Goal: Information Seeking & Learning: Compare options

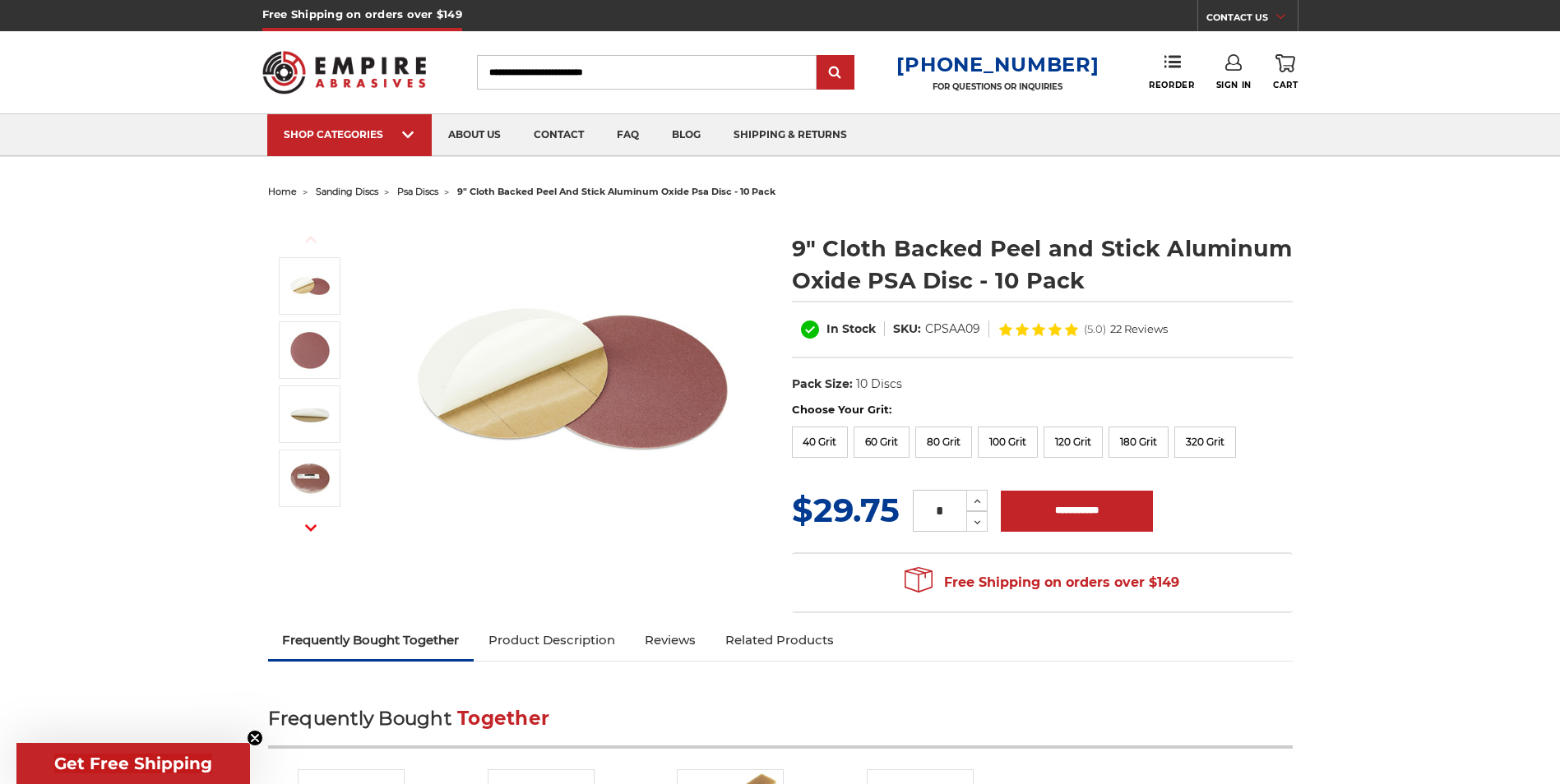
click at [525, 367] on img at bounding box center [573, 380] width 329 height 329
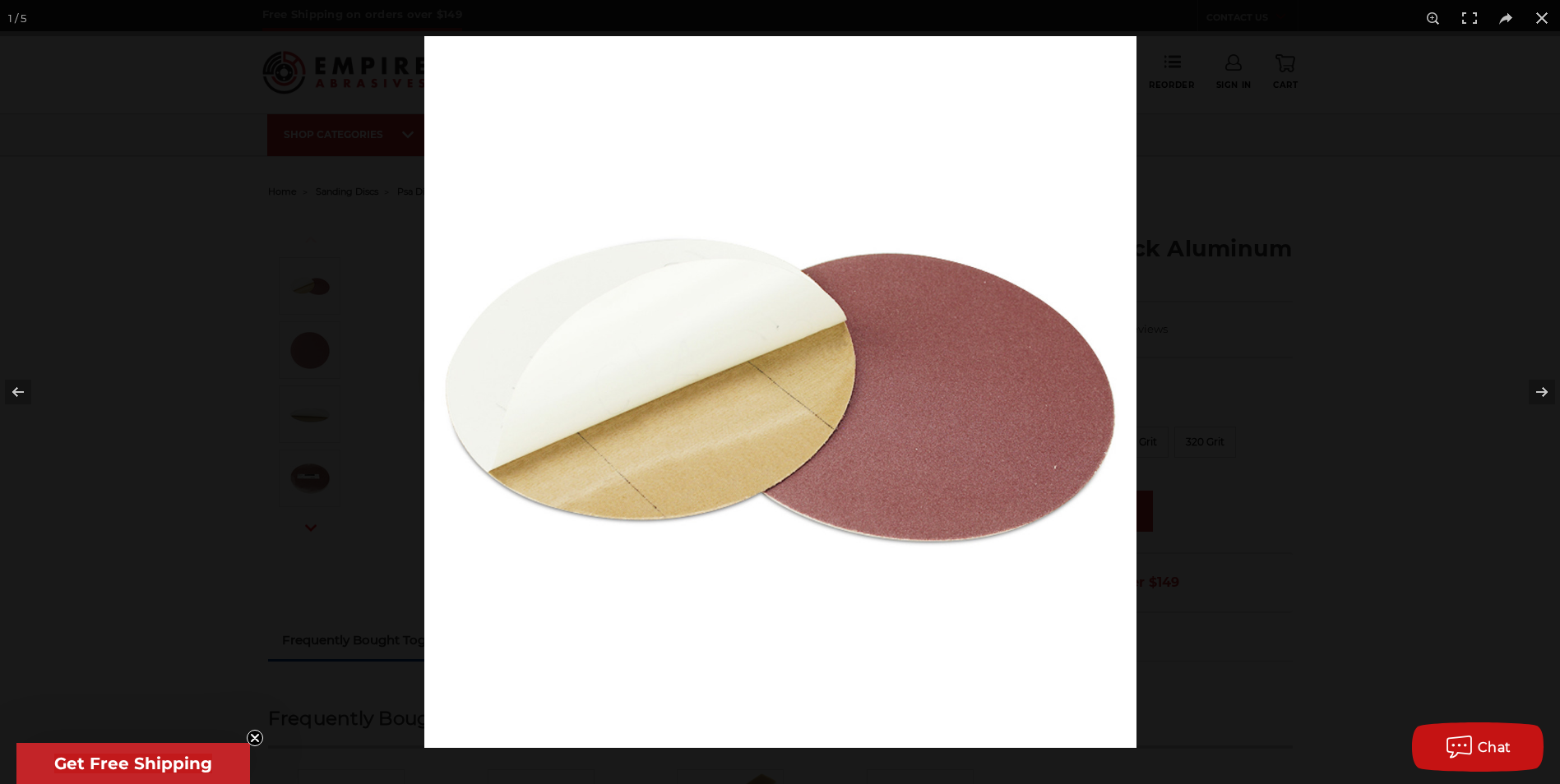
click at [681, 563] on img at bounding box center [780, 392] width 713 height 712
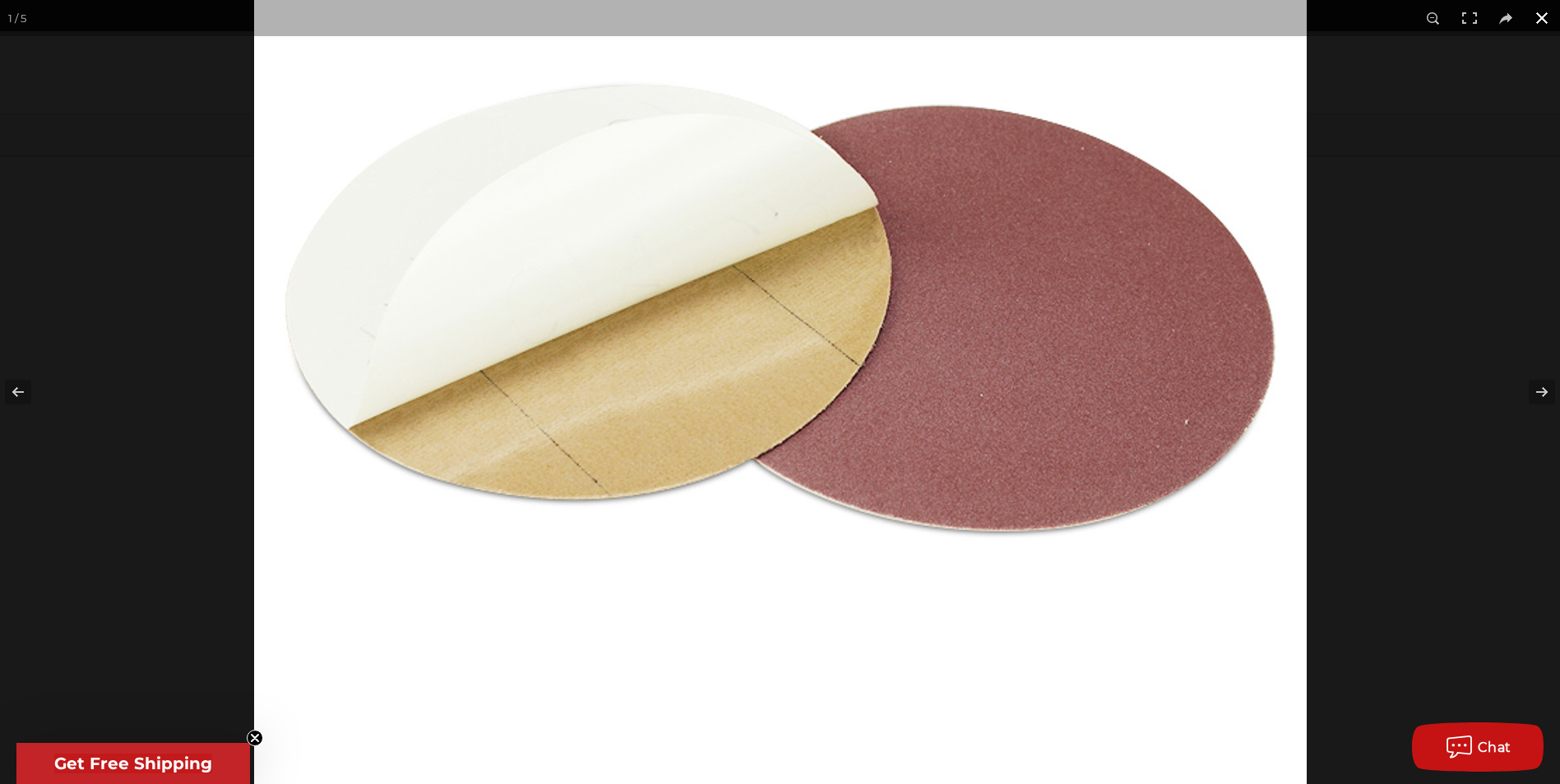
click at [1543, 21] on button at bounding box center [1542, 18] width 36 height 36
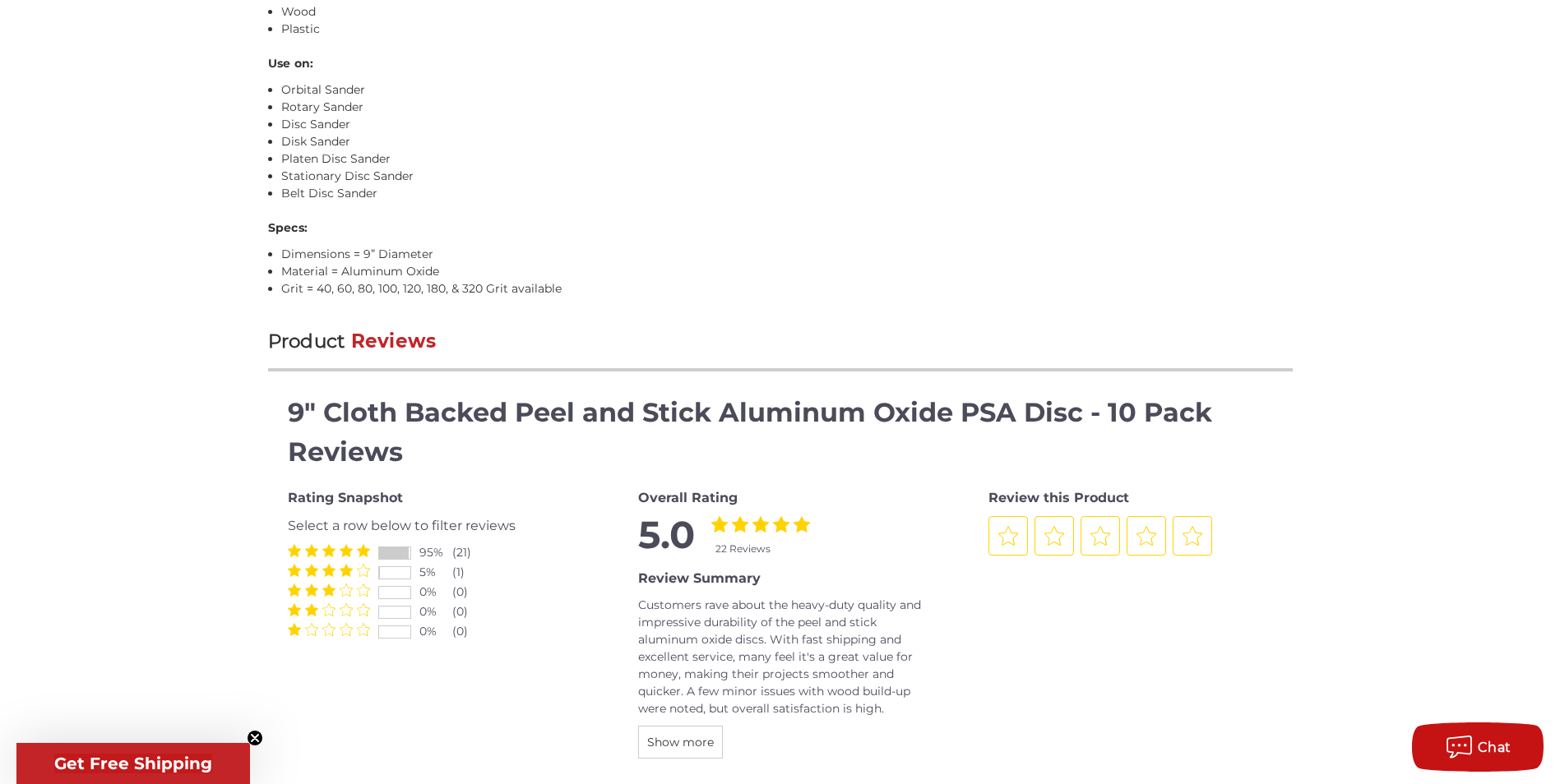
scroll to position [1397, 0]
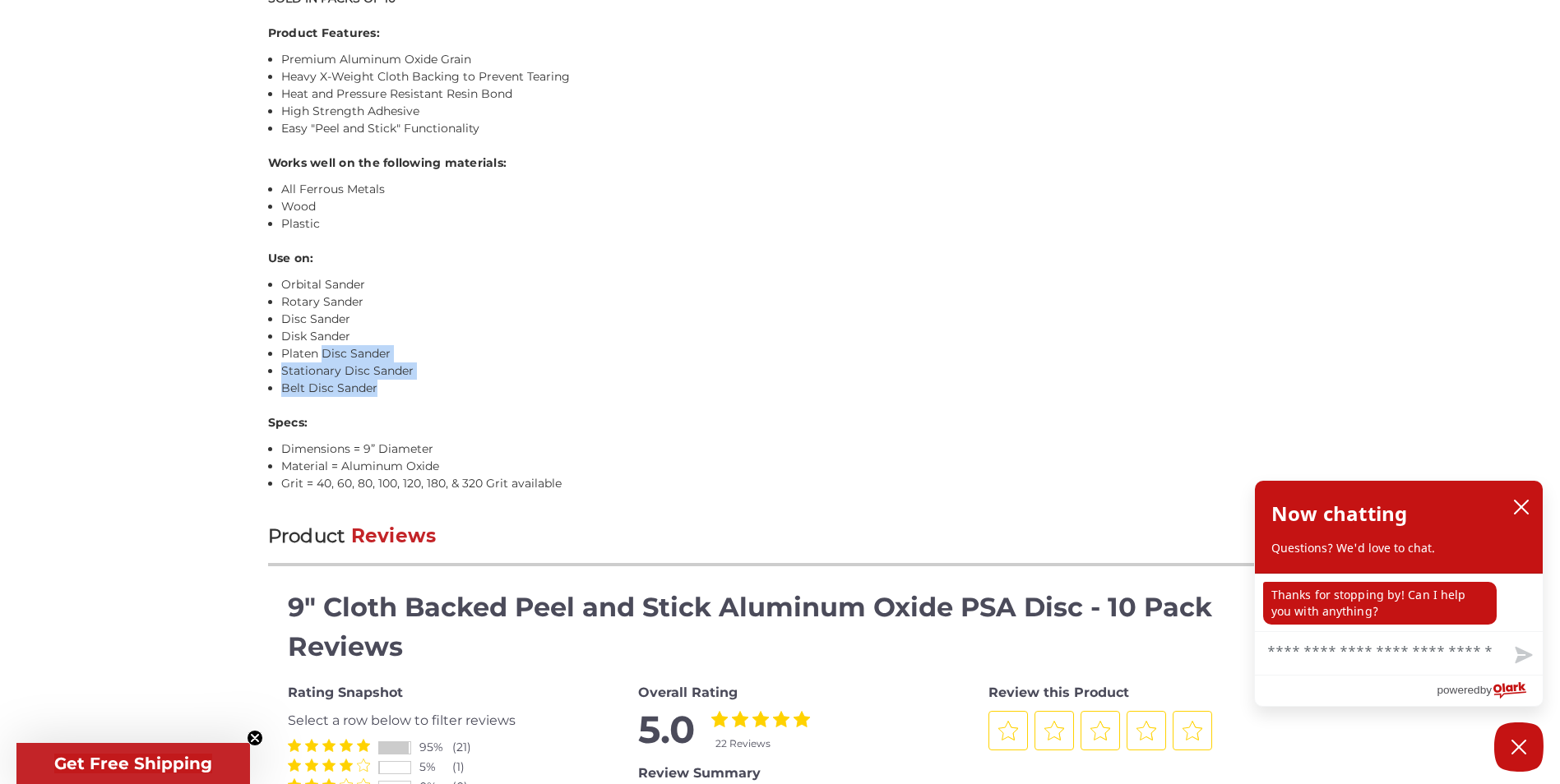
drag, startPoint x: 382, startPoint y: 382, endPoint x: 325, endPoint y: 354, distance: 63.5
click at [325, 354] on ul "Orbital Sander Rotary Sander Disc Sander Disk Sander Platen Disc Sander Station…" at bounding box center [786, 336] width 1011 height 121
click at [642, 301] on li "Rotary Sander" at bounding box center [786, 302] width 1011 height 17
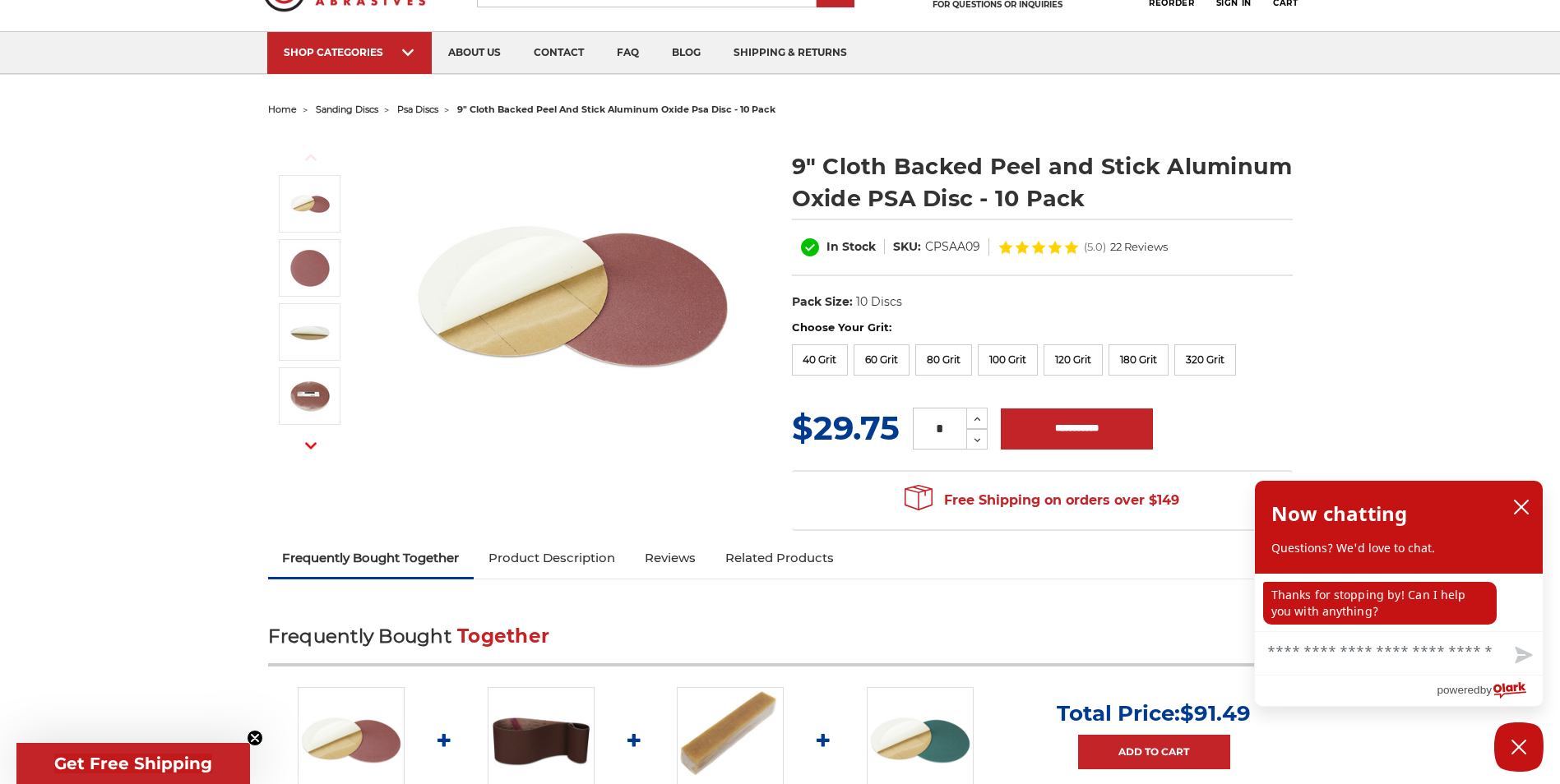
scroll to position [0, 0]
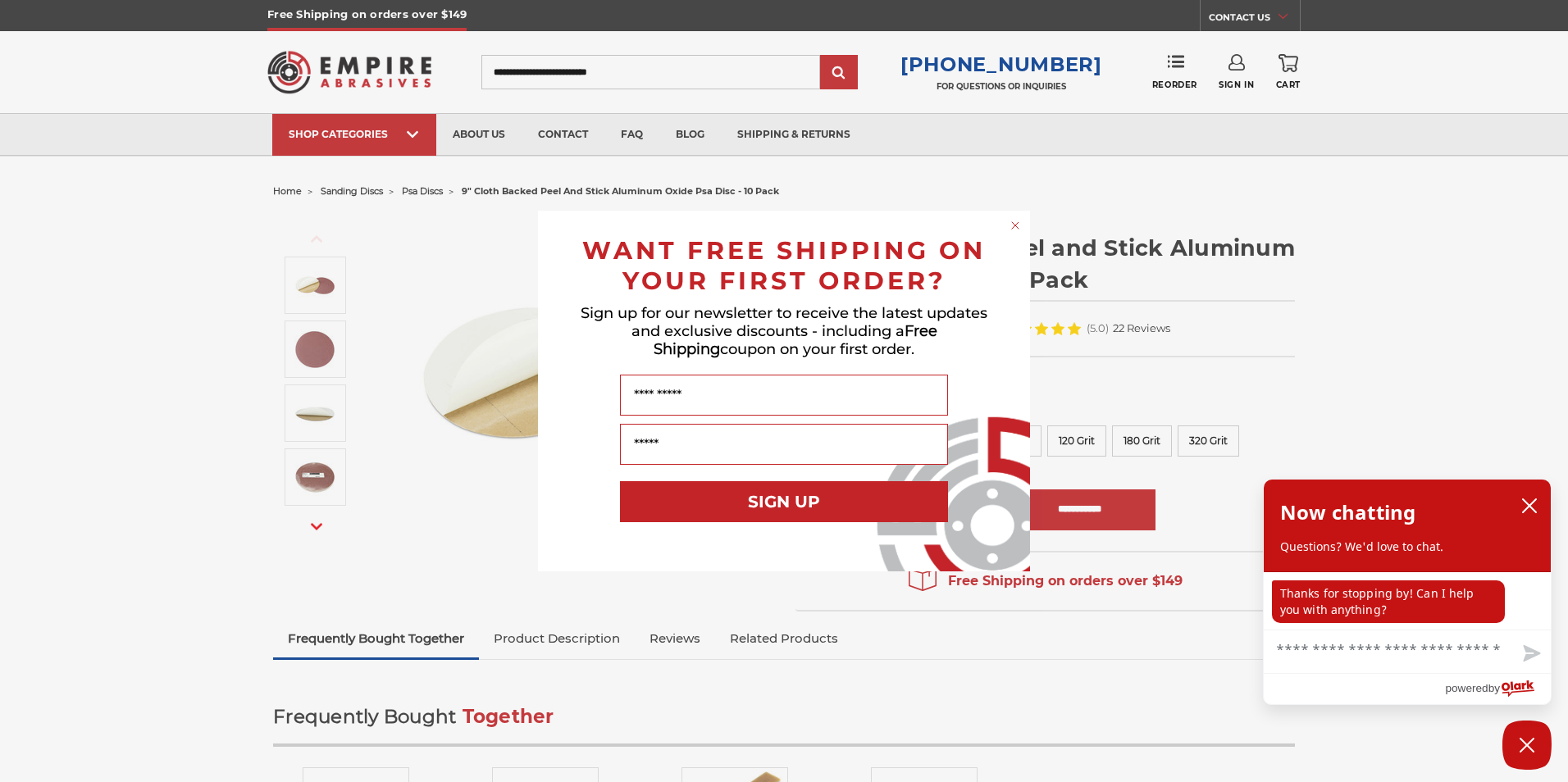
click at [176, 390] on div "Close dialog WANT FREE SHIPPING ON YOUR FIRST ORDER? Sign up for our newsletter…" at bounding box center [784, 391] width 1568 height 782
click at [1011, 222] on circle "Close dialog" at bounding box center [1015, 226] width 16 height 16
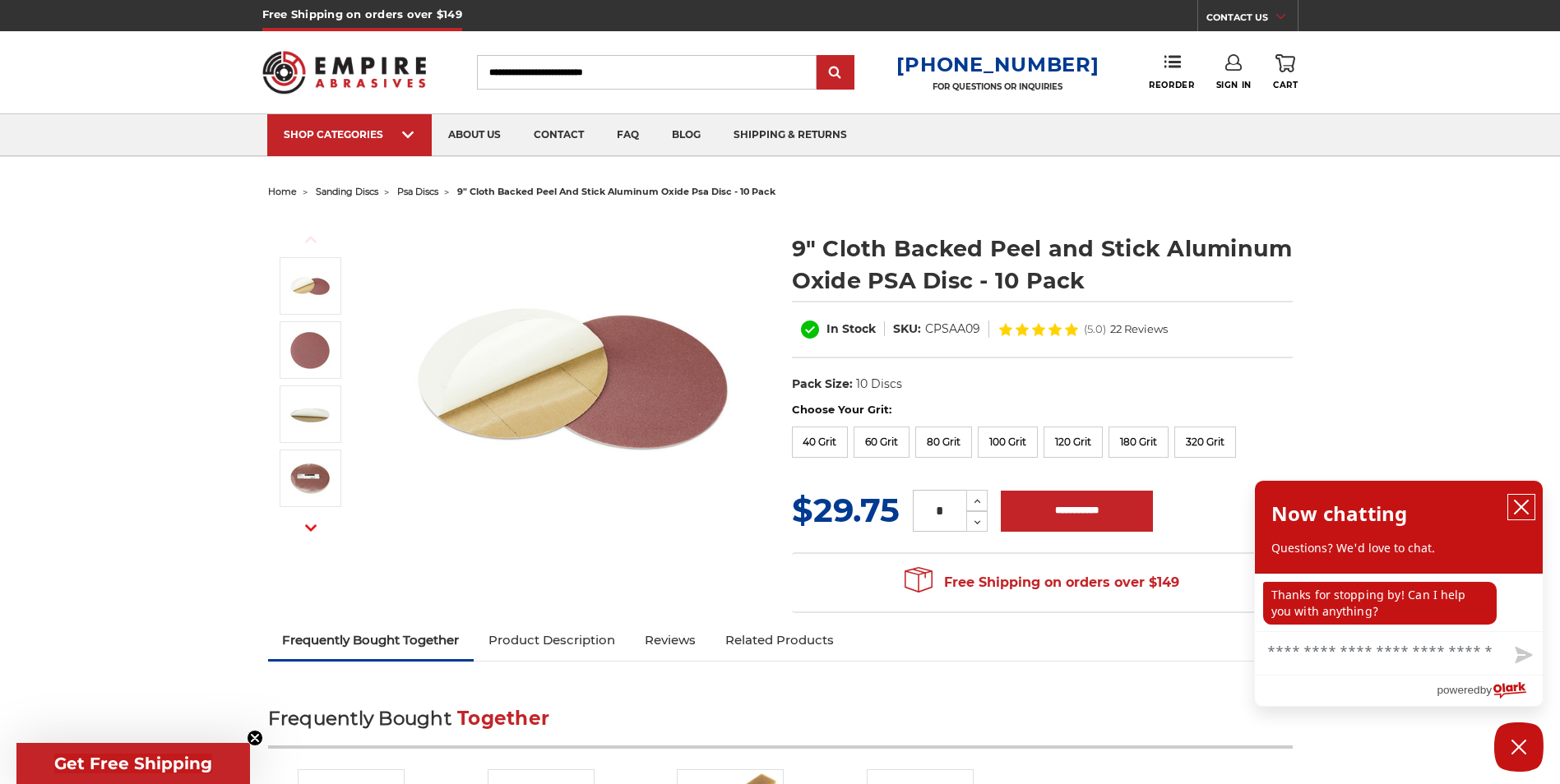
click at [1532, 501] on button "close chatbox" at bounding box center [1521, 507] width 26 height 24
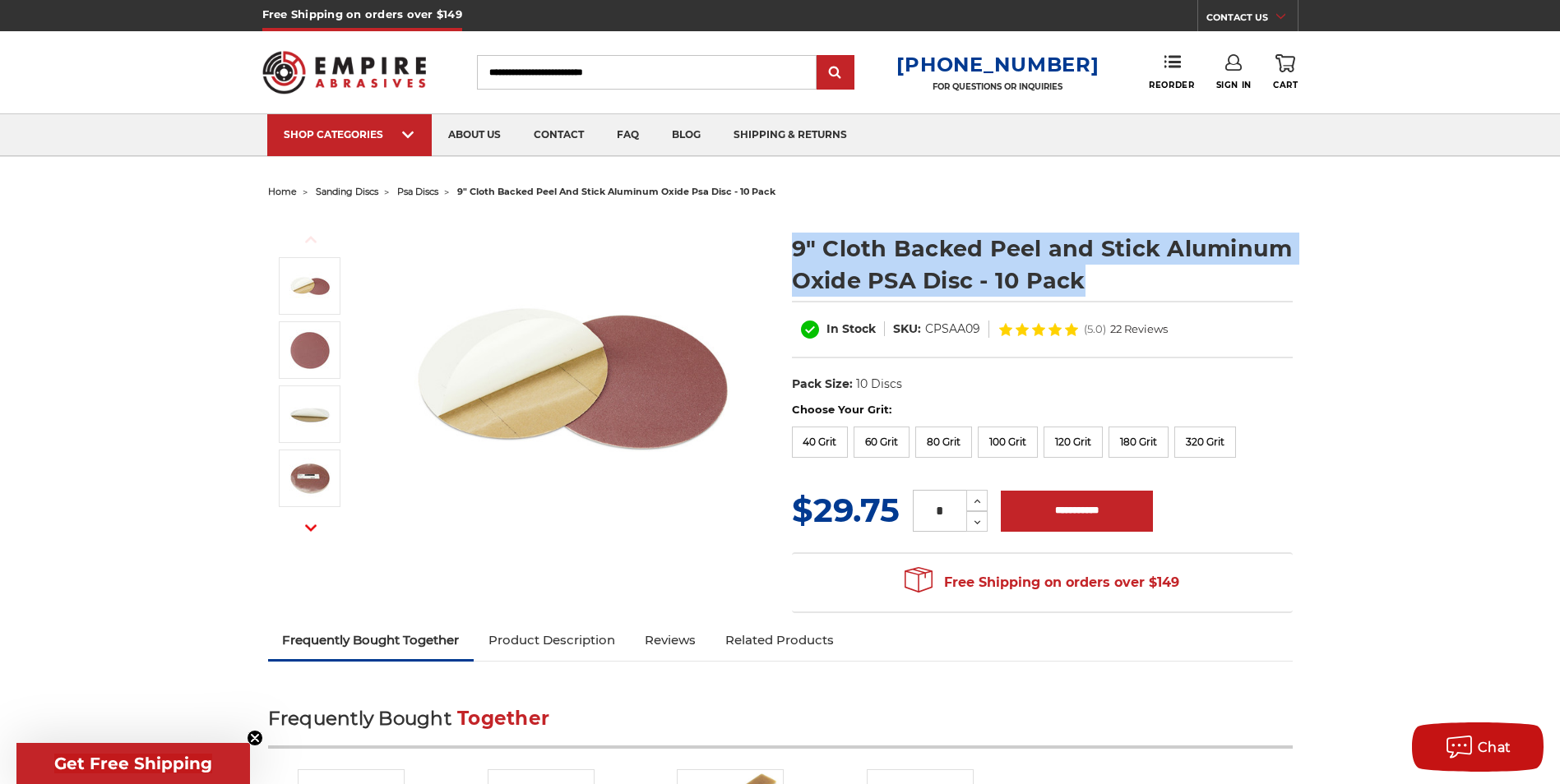
drag, startPoint x: 778, startPoint y: 240, endPoint x: 1131, endPoint y: 288, distance: 356.2
click at [1131, 288] on div "Previous Next 9" Cloth Backed Peel and Stick Aluminum Oxide PSA Disc - 10 Pack" at bounding box center [780, 413] width 1048 height 418
drag, startPoint x: 1131, startPoint y: 288, endPoint x: 1030, endPoint y: 266, distance: 103.4
drag, startPoint x: 1030, startPoint y: 266, endPoint x: 848, endPoint y: 237, distance: 184.3
click at [848, 237] on h1 "9" Cloth Backed Peel and Stick Aluminum Oxide PSA Disc - 10 Pack" at bounding box center [1042, 265] width 501 height 64
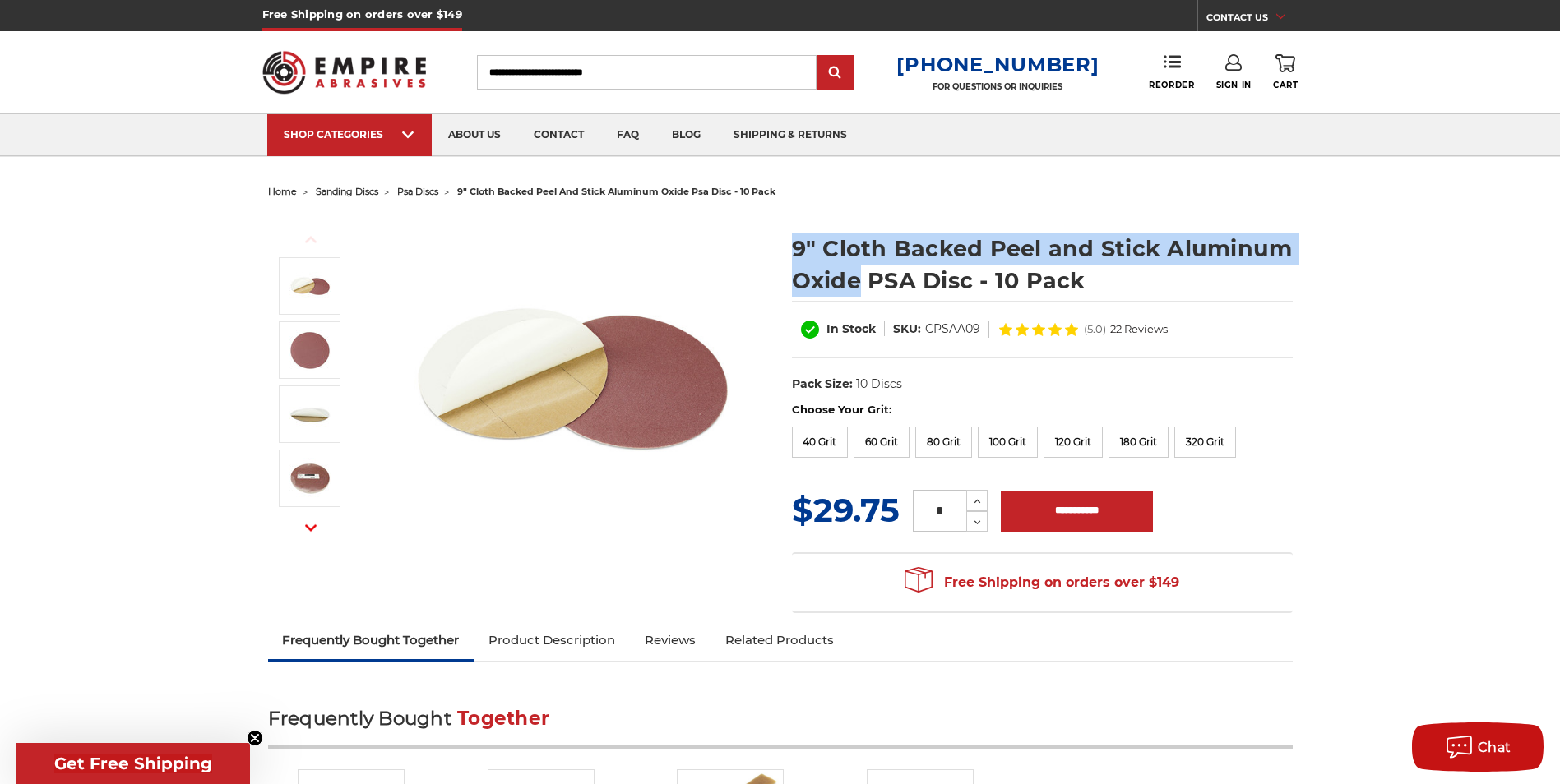
drag, startPoint x: 786, startPoint y: 246, endPoint x: 860, endPoint y: 281, distance: 81.9
click at [860, 281] on section "9" Cloth Backed Peel and Stick Aluminum Oxide PSA Disc - 10 Pack In Stock SKU: …" at bounding box center [1043, 309] width 524 height 187
drag, startPoint x: 860, startPoint y: 281, endPoint x: 846, endPoint y: 261, distance: 24.4
copy h1 "9" Cloth Backed Peel and Stick Aluminum Oxide"
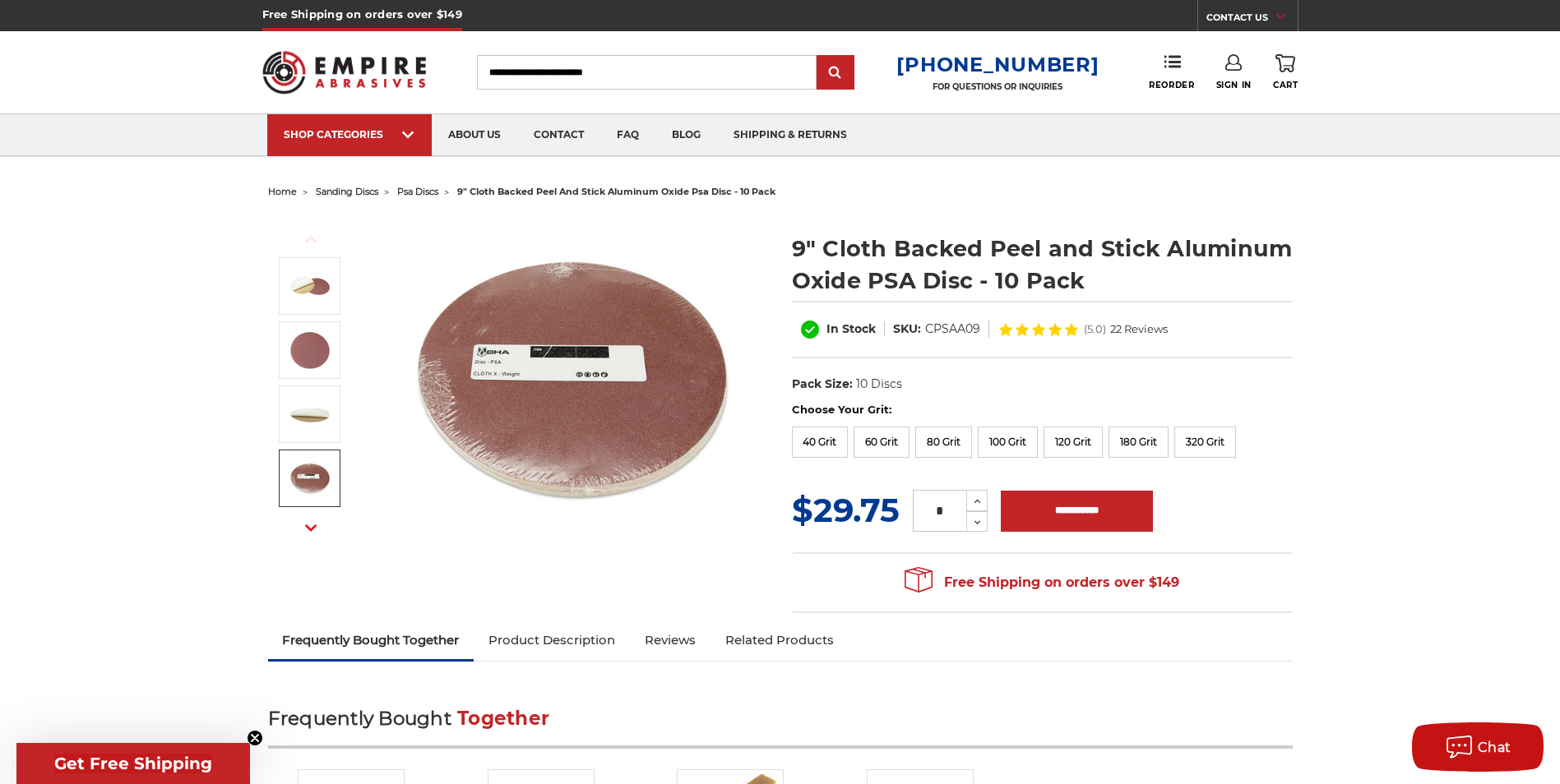
click at [589, 71] on input "Search" at bounding box center [647, 72] width 339 height 35
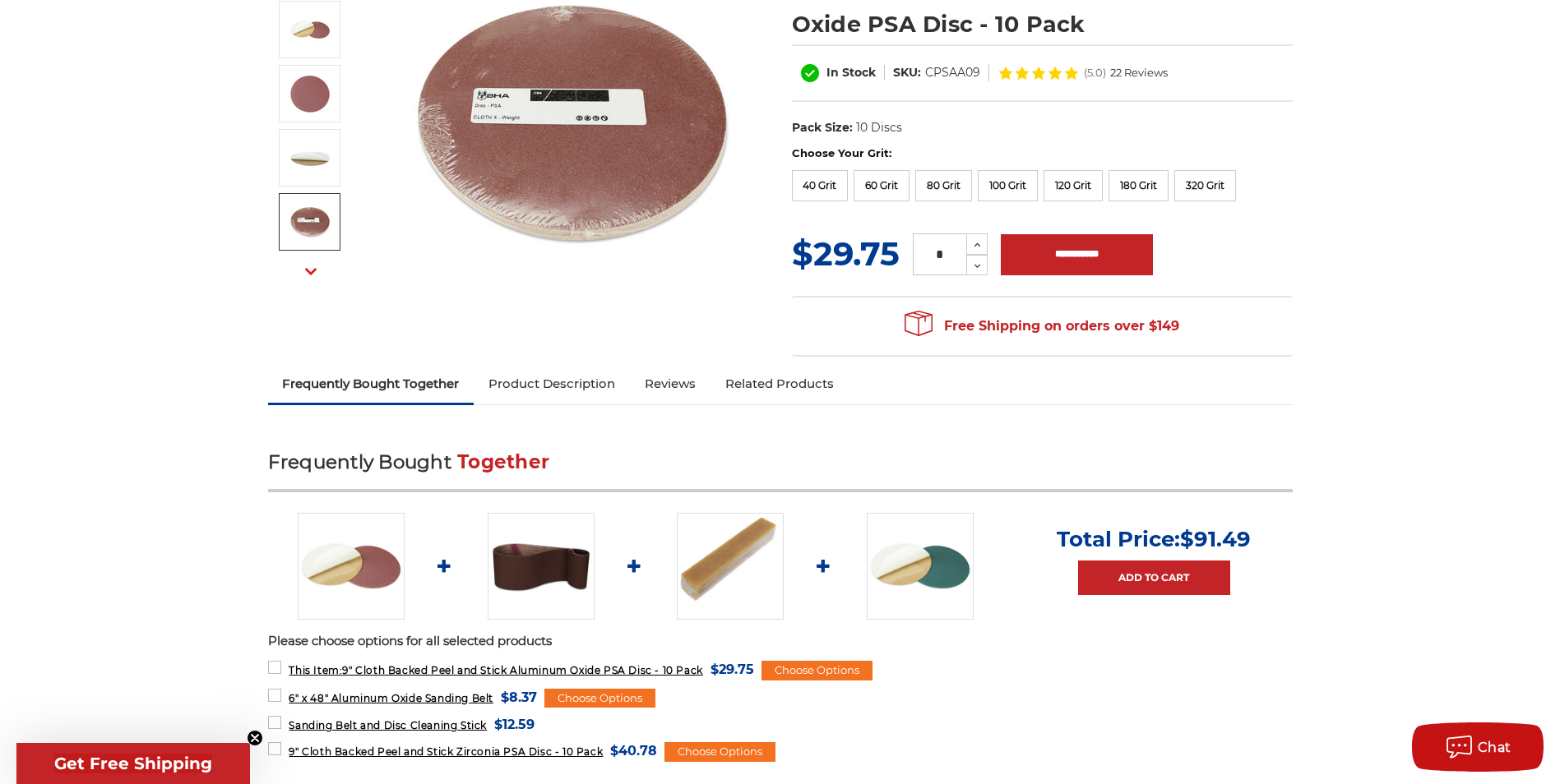
scroll to position [411, 0]
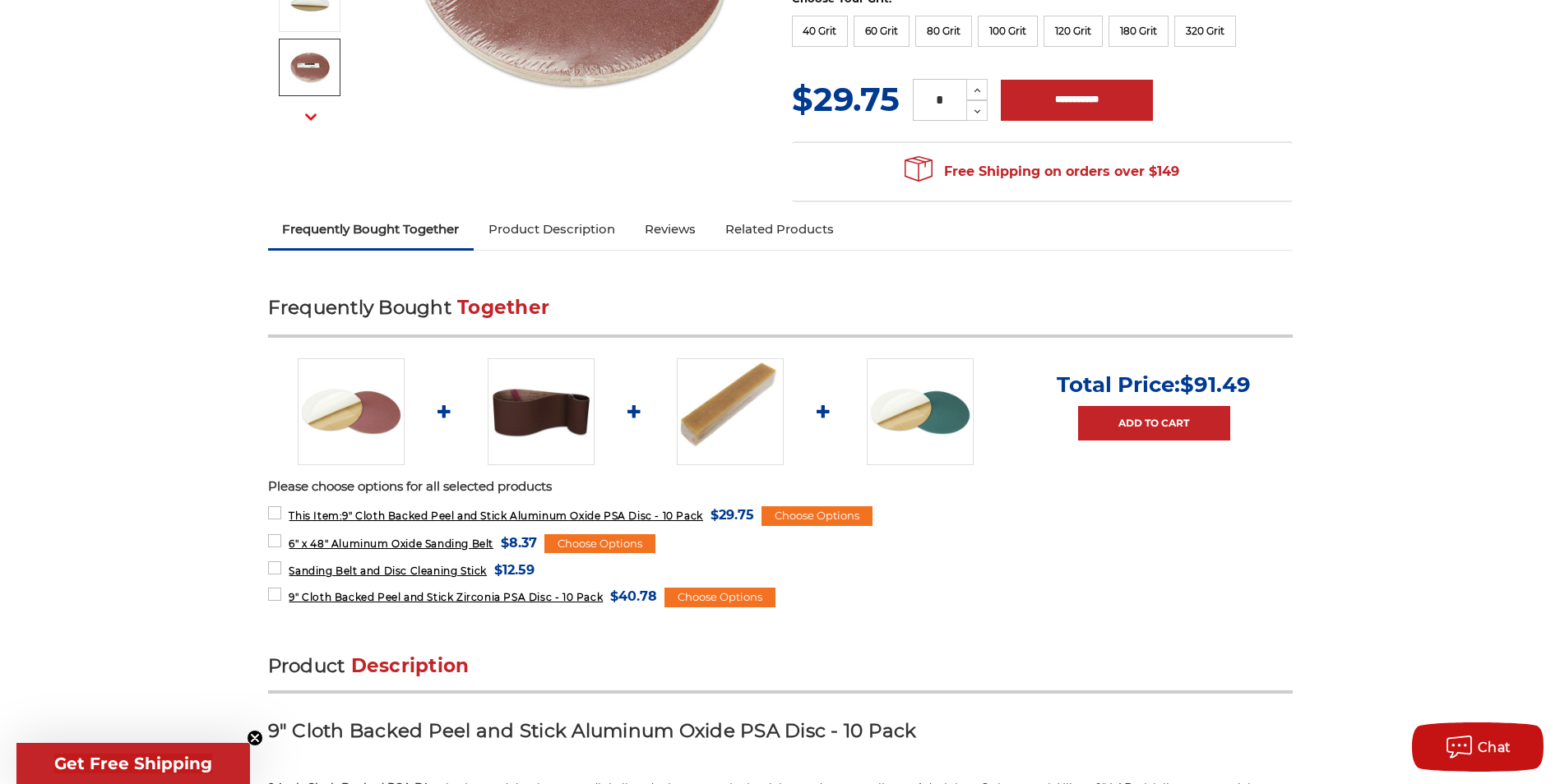
click at [529, 382] on img at bounding box center [540, 411] width 107 height 106
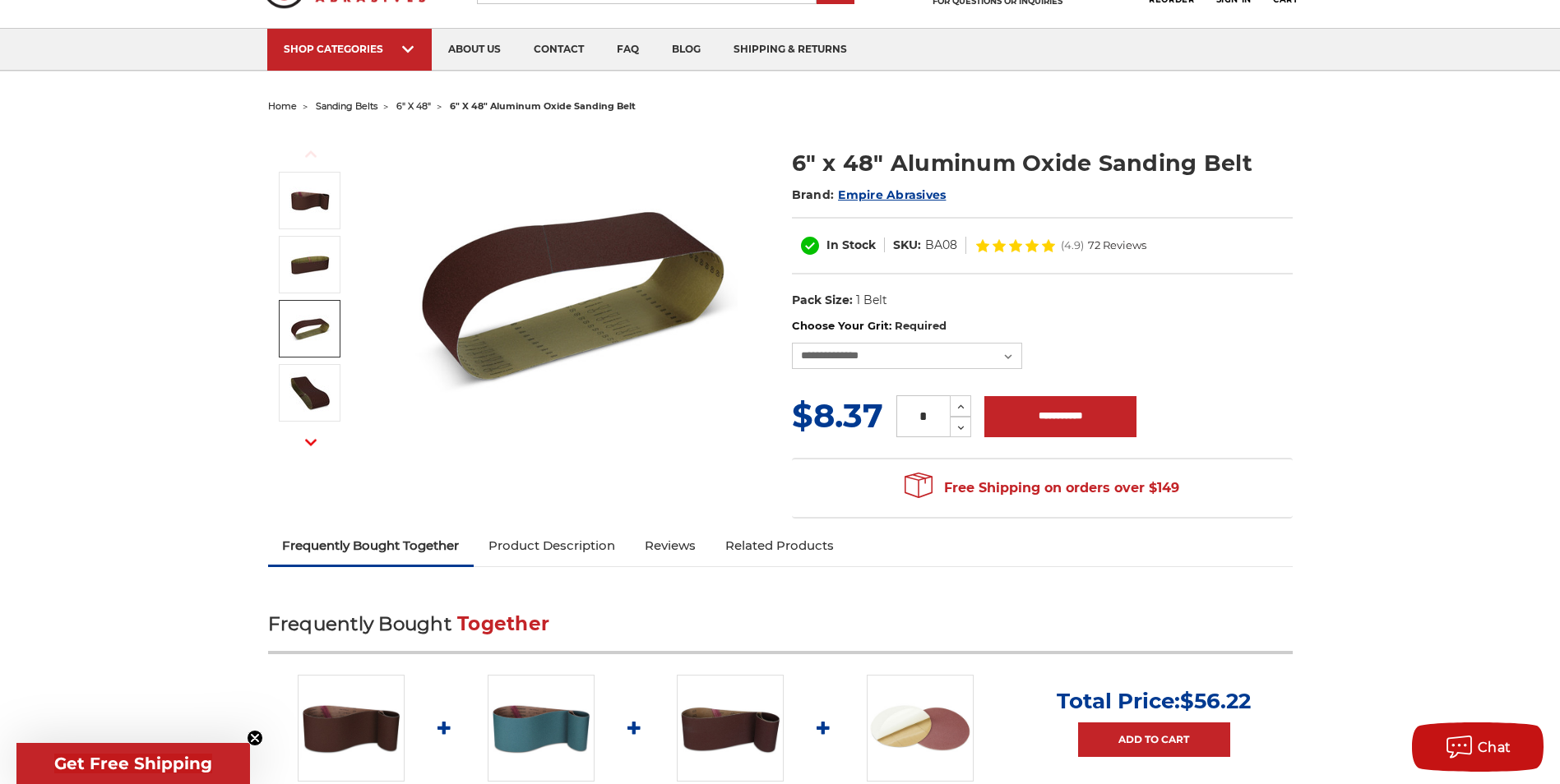
scroll to position [82, 0]
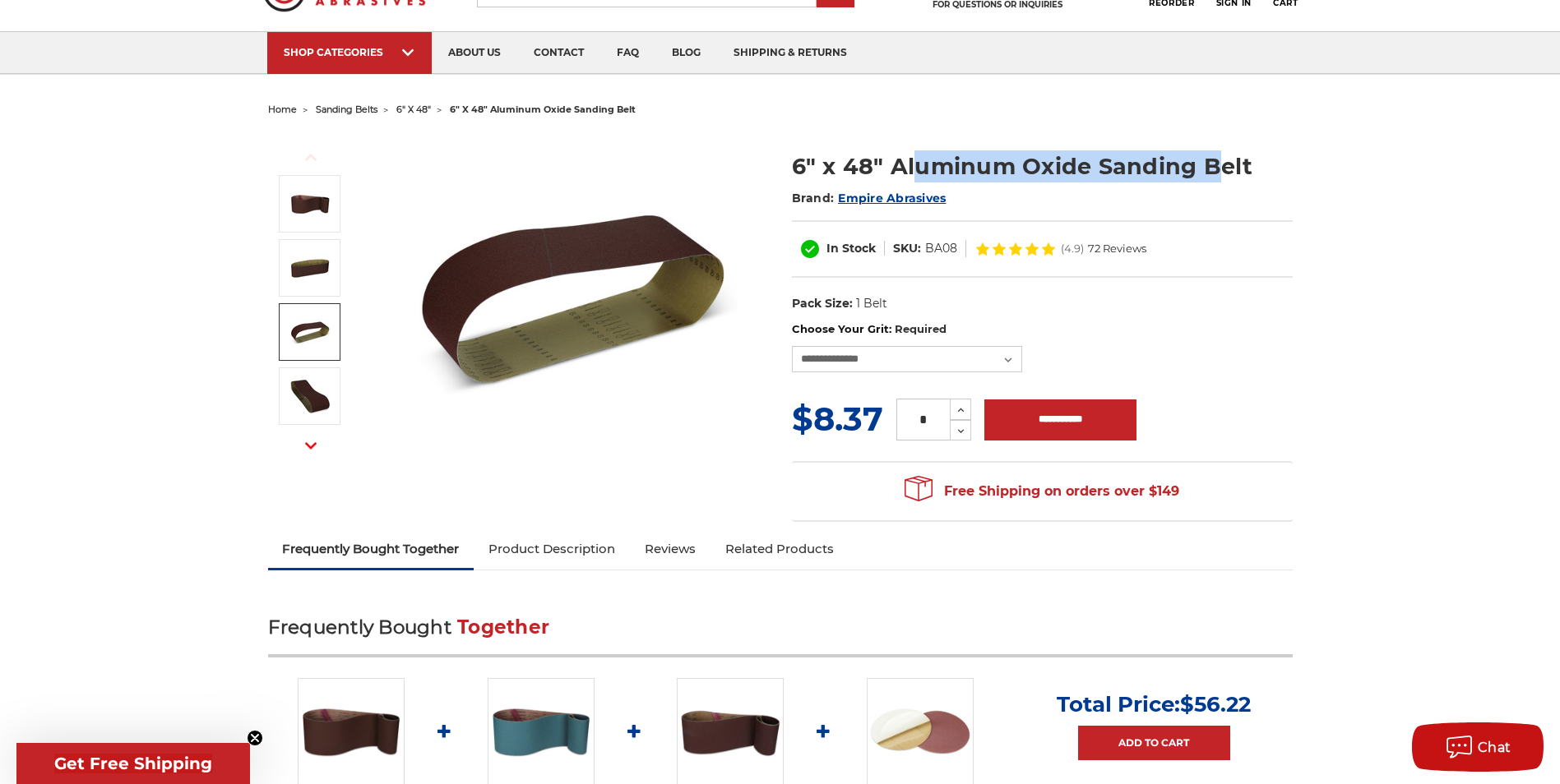
drag, startPoint x: 919, startPoint y: 172, endPoint x: 1222, endPoint y: 157, distance: 303.4
click at [1222, 157] on h1 "6" x 48" Aluminum Oxide Sanding Belt" at bounding box center [1042, 167] width 501 height 32
click at [885, 342] on div "**********" at bounding box center [1042, 347] width 501 height 51
click at [880, 351] on select "**********" at bounding box center [907, 359] width 230 height 26
select select "****"
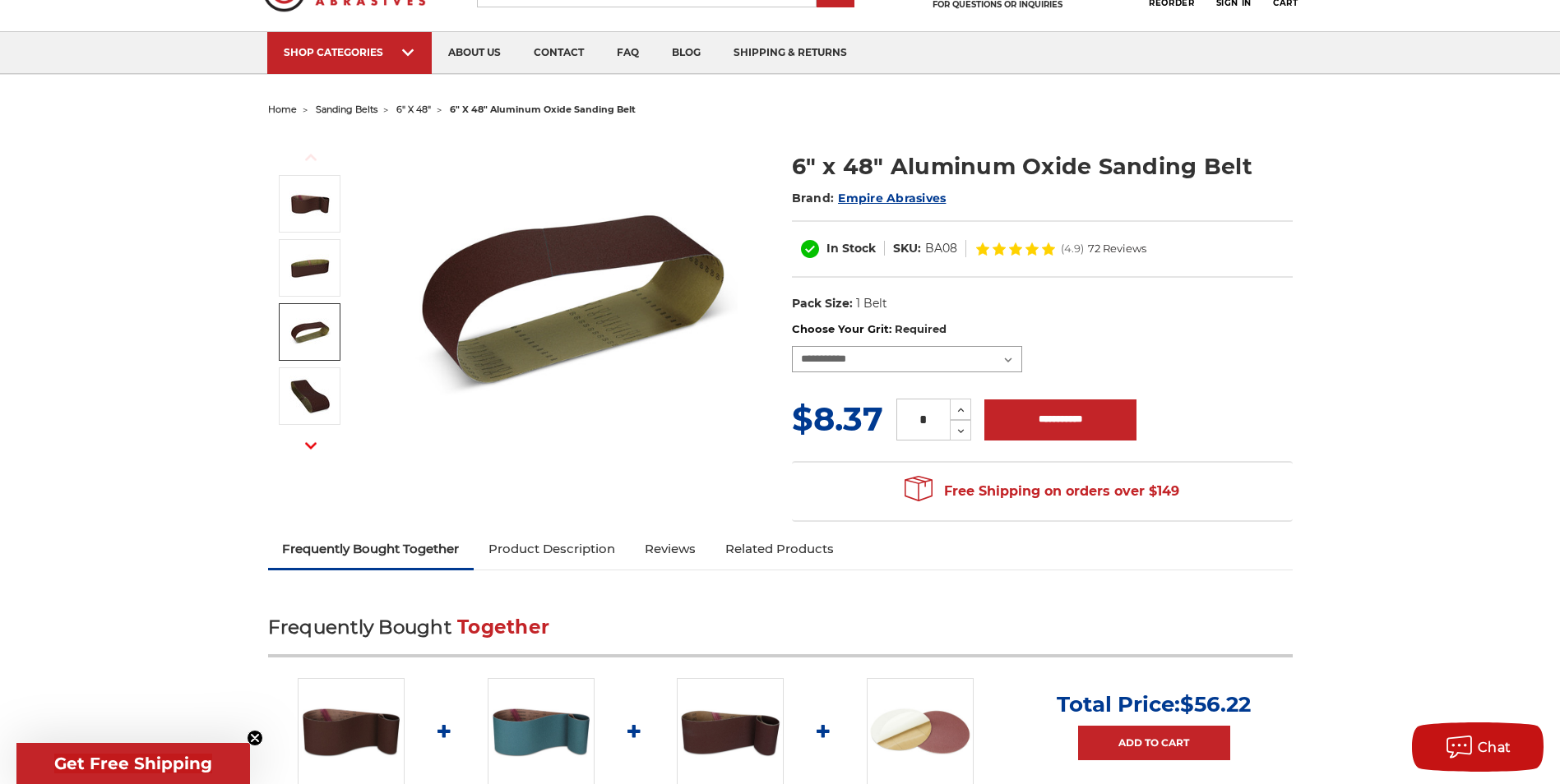
click at [792, 346] on select "**********" at bounding box center [907, 359] width 230 height 26
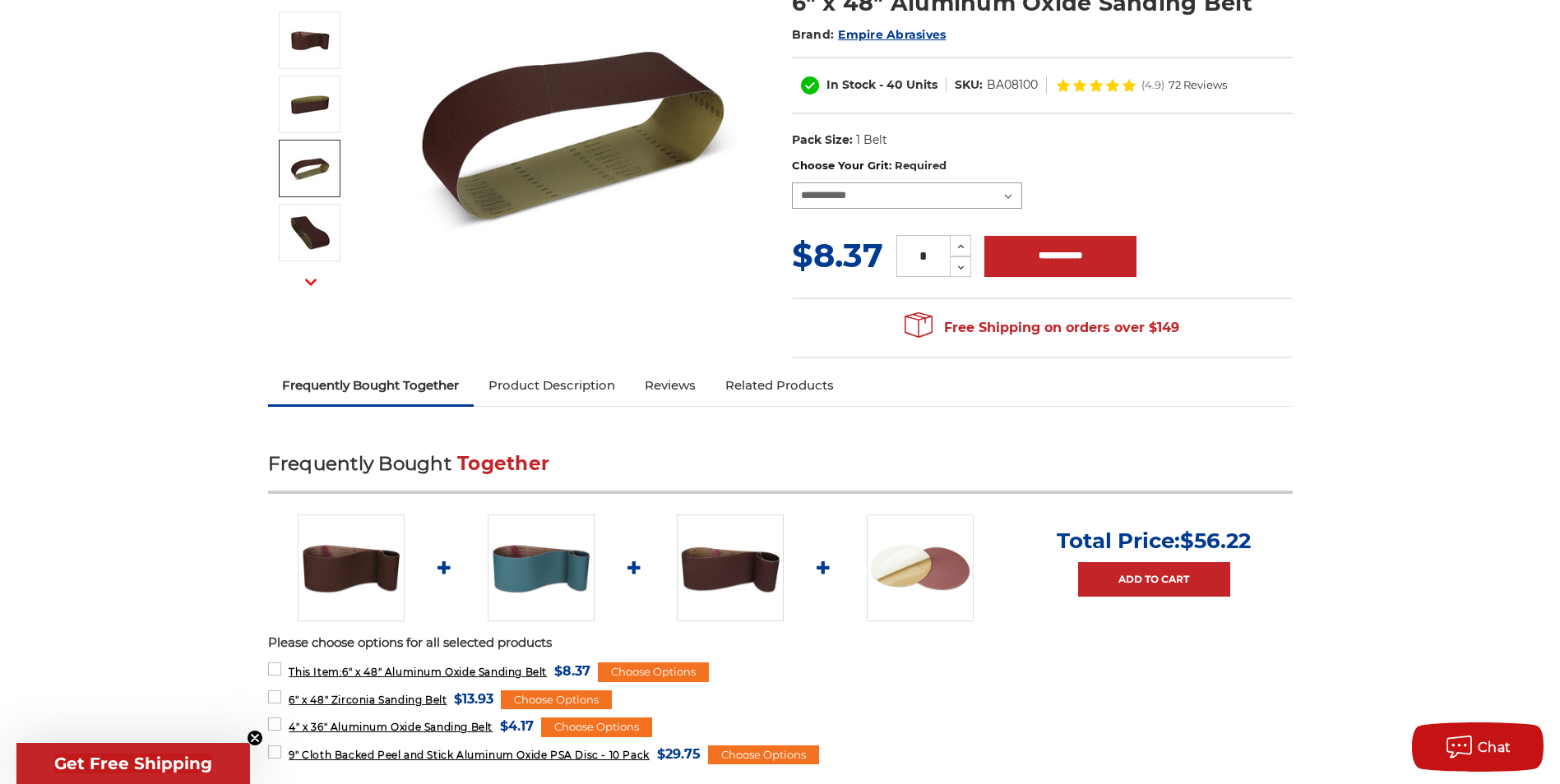
scroll to position [247, 0]
click at [899, 550] on img at bounding box center [920, 566] width 107 height 106
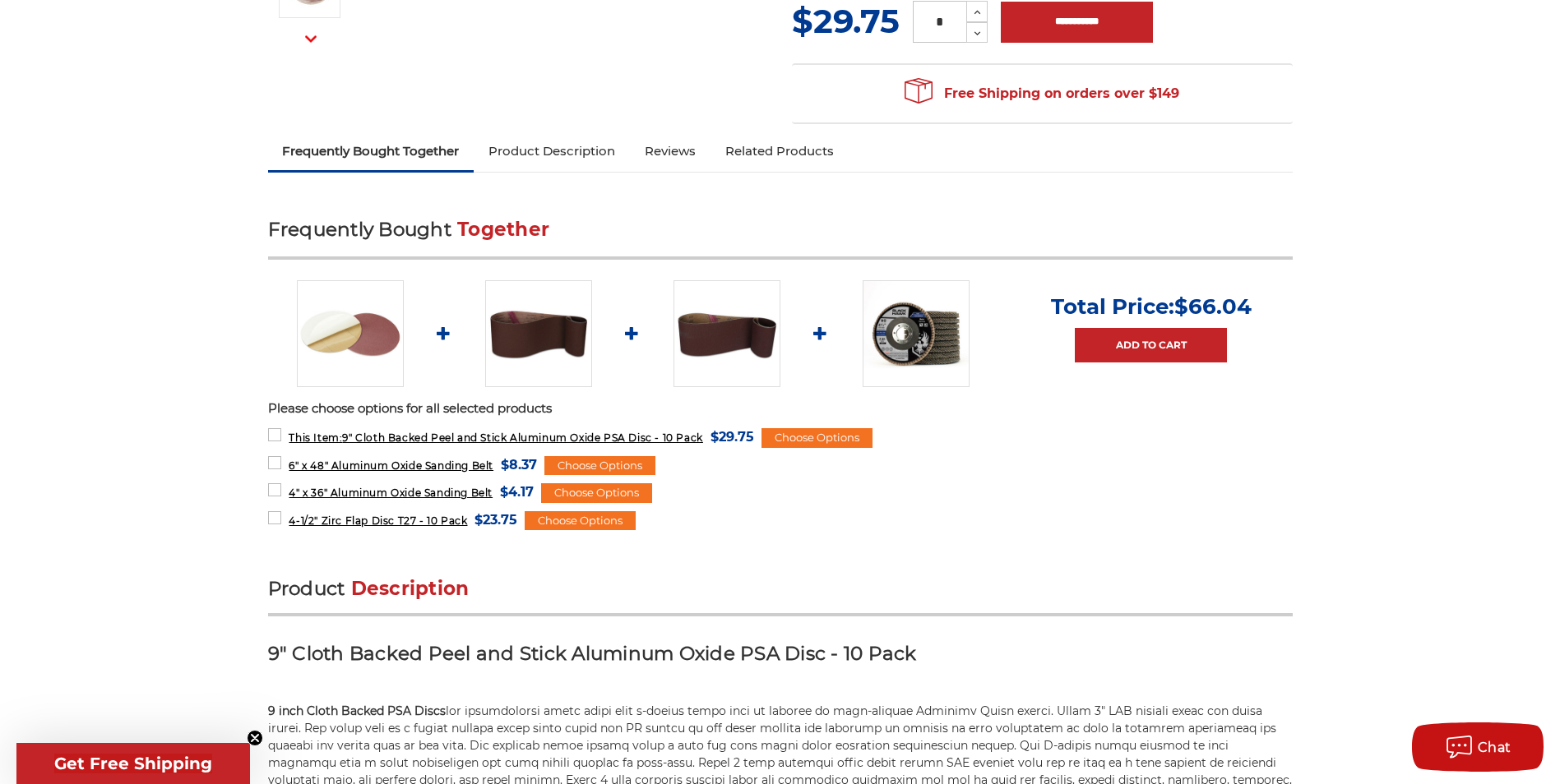
scroll to position [411, 0]
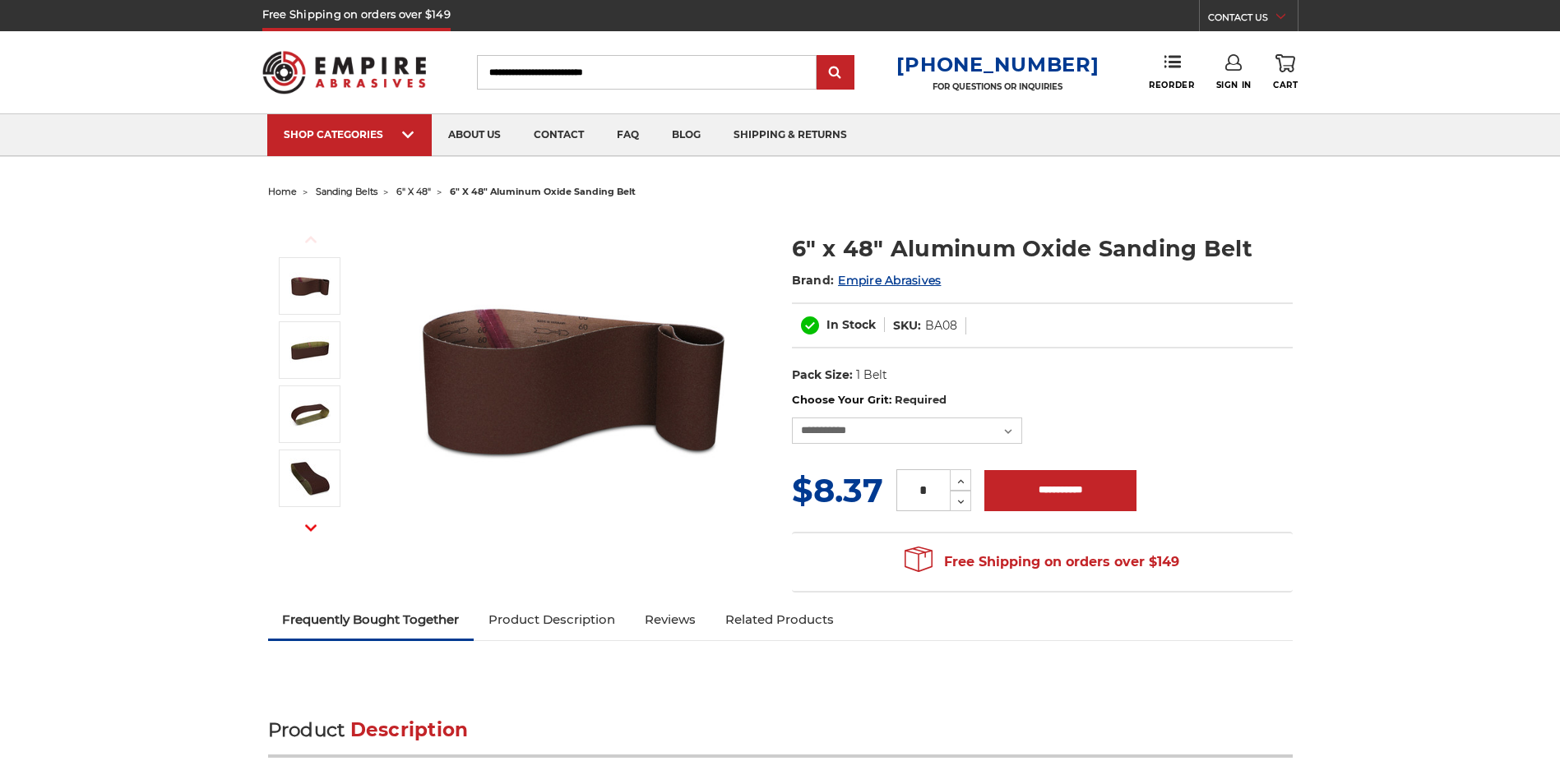
select select "****"
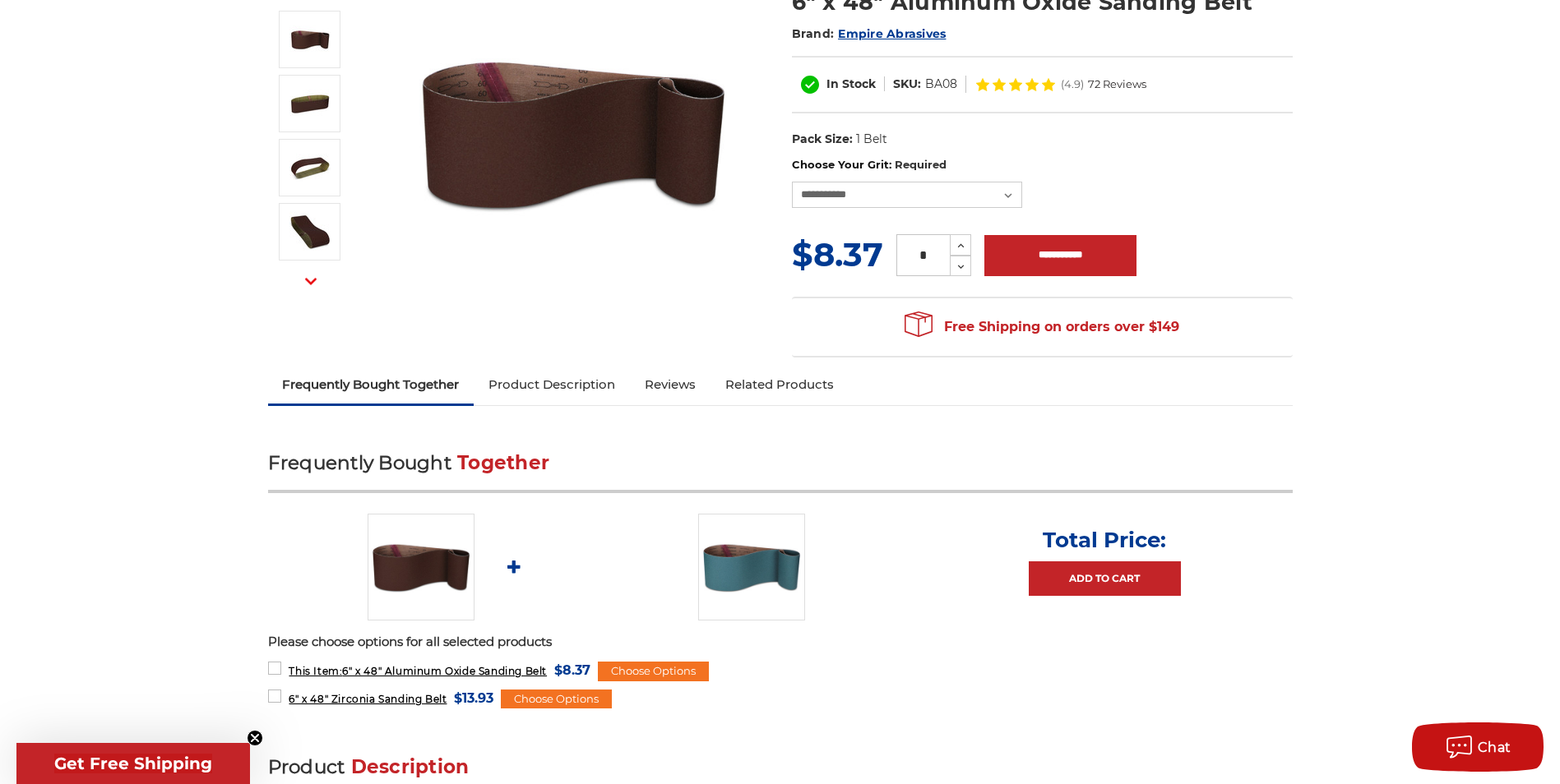
click at [761, 579] on ul "Total Price: Add to Cart" at bounding box center [780, 566] width 1025 height 106
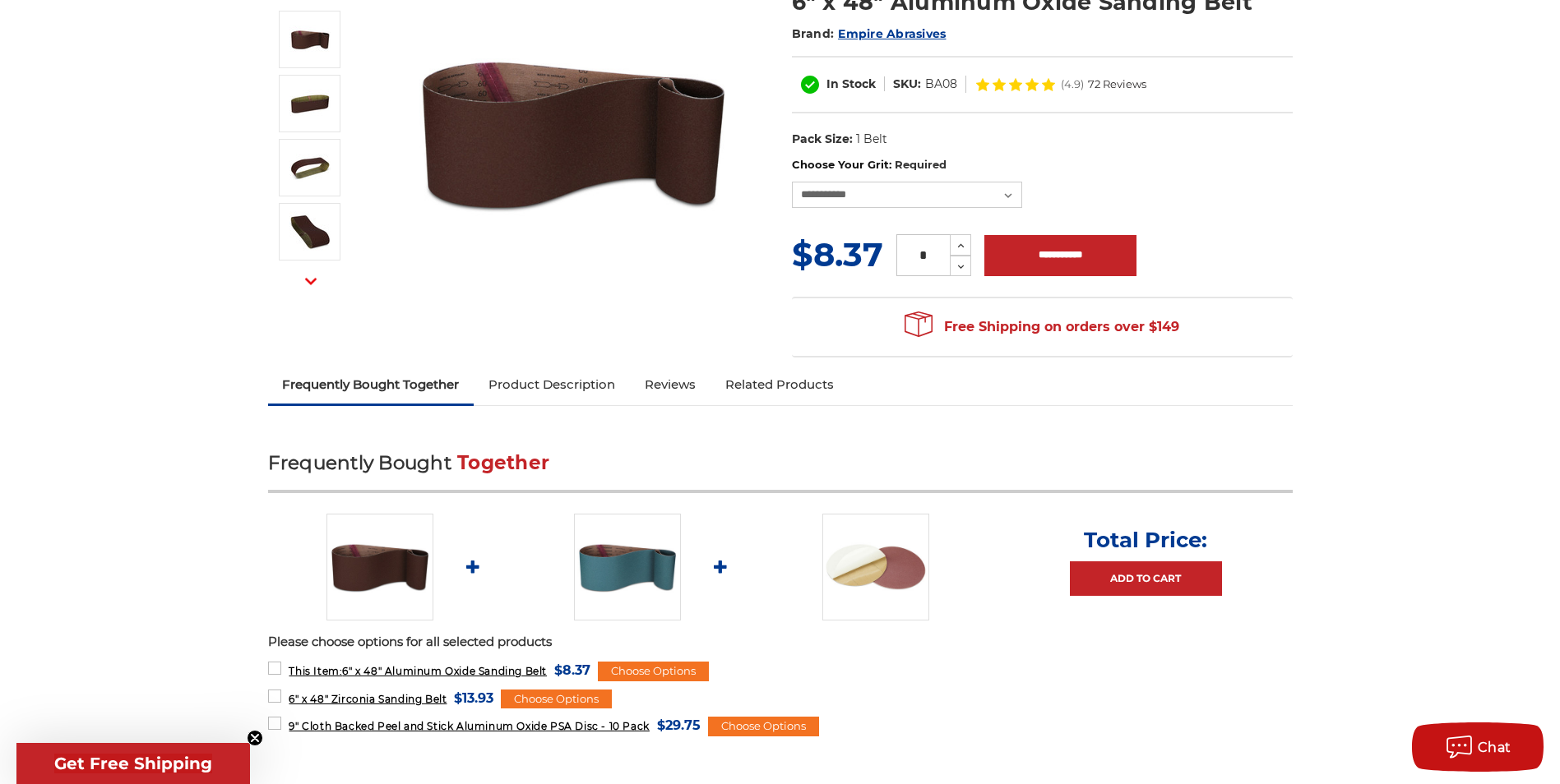
click at [666, 570] on img at bounding box center [627, 566] width 107 height 106
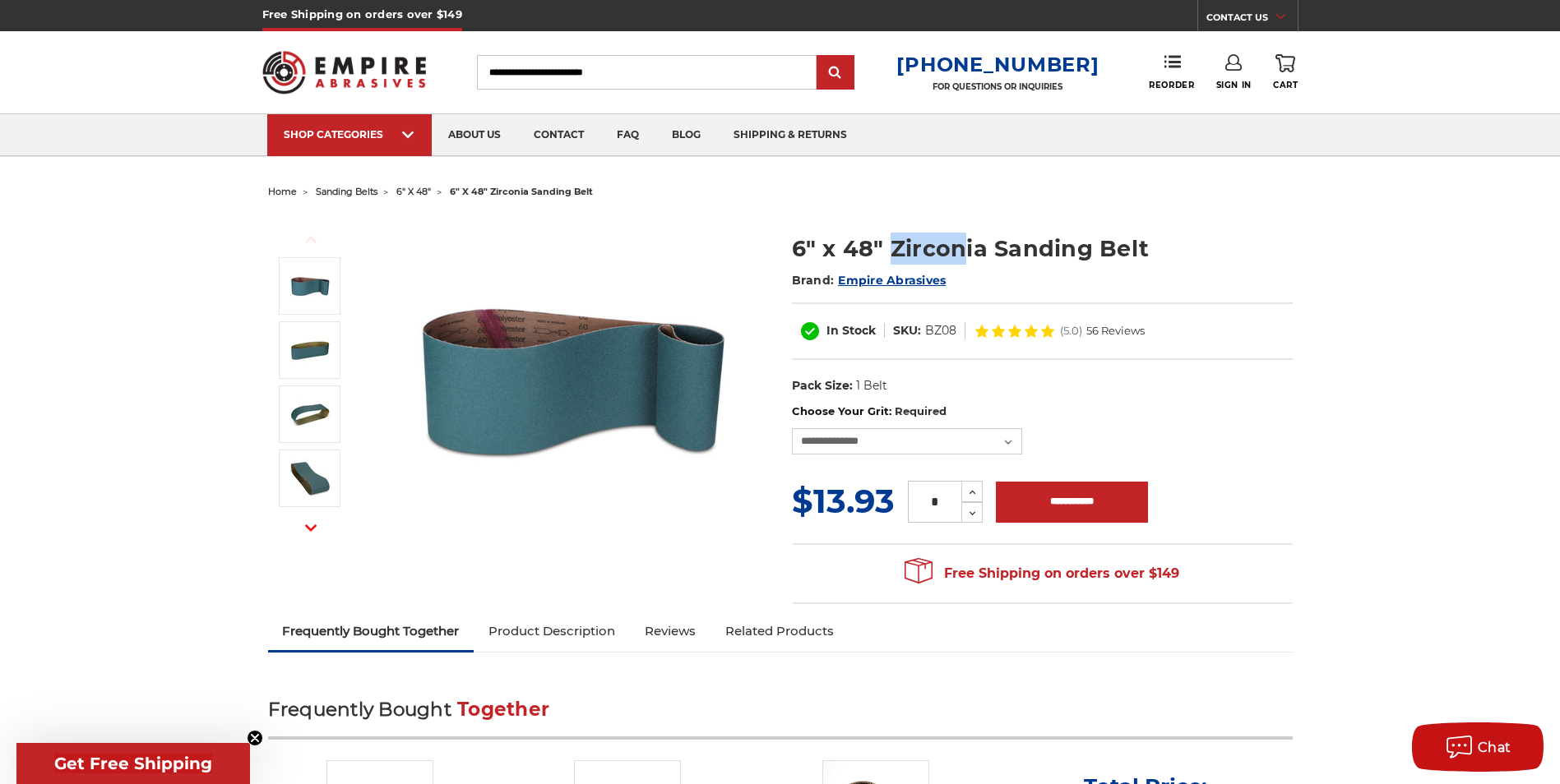
drag, startPoint x: 896, startPoint y: 251, endPoint x: 964, endPoint y: 254, distance: 68.1
click at [964, 254] on h1 "6" x 48" Zirconia Sanding Belt" at bounding box center [1042, 249] width 501 height 32
click at [931, 254] on h1 "6" x 48" Zirconia Sanding Belt" at bounding box center [1042, 249] width 501 height 32
click at [934, 254] on h1 "6" x 48" Zirconia Sanding Belt" at bounding box center [1042, 249] width 501 height 32
click at [937, 248] on h1 "6" x 48" Zirconia Sanding Belt" at bounding box center [1042, 249] width 501 height 32
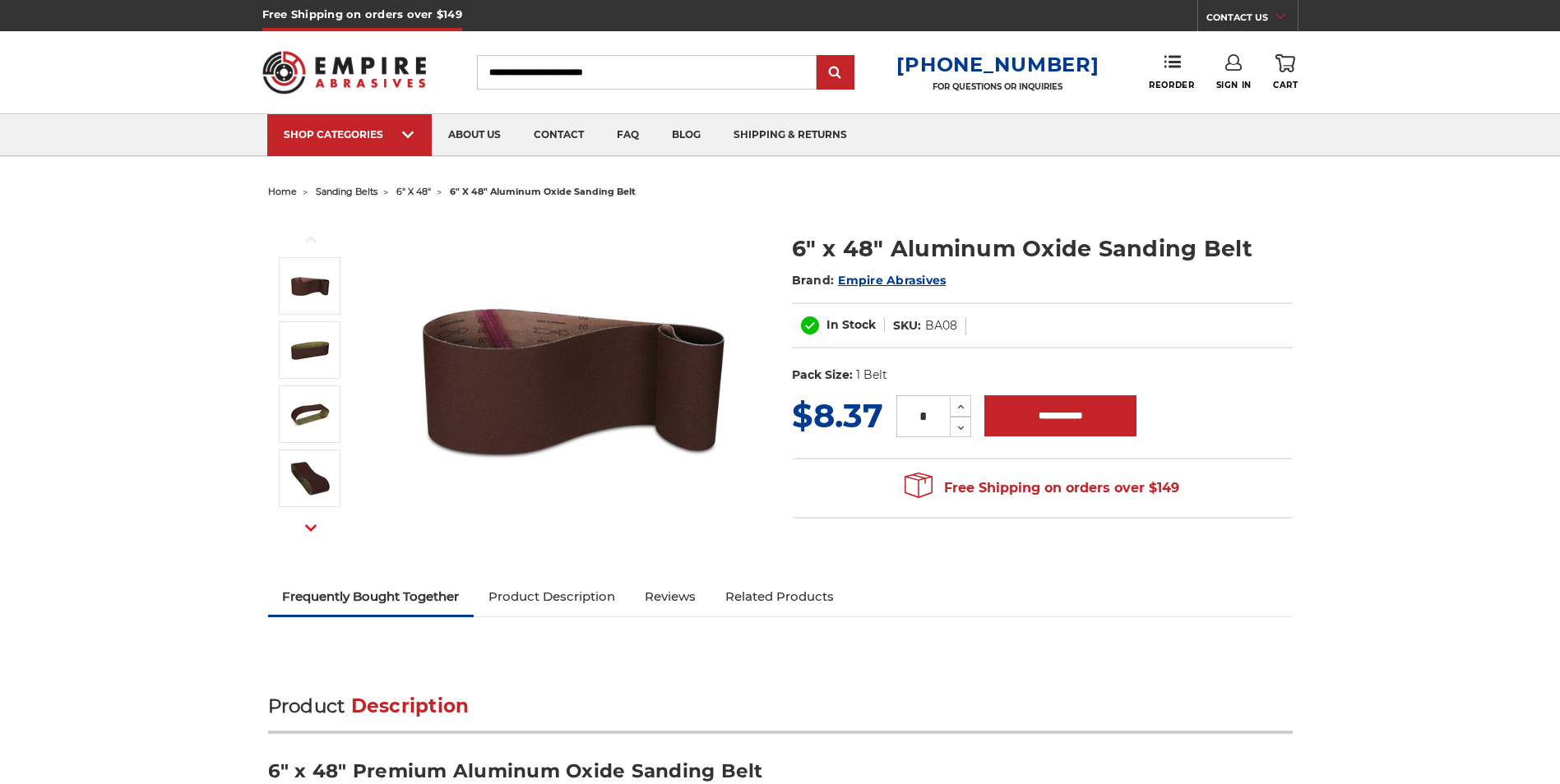
select select "****"
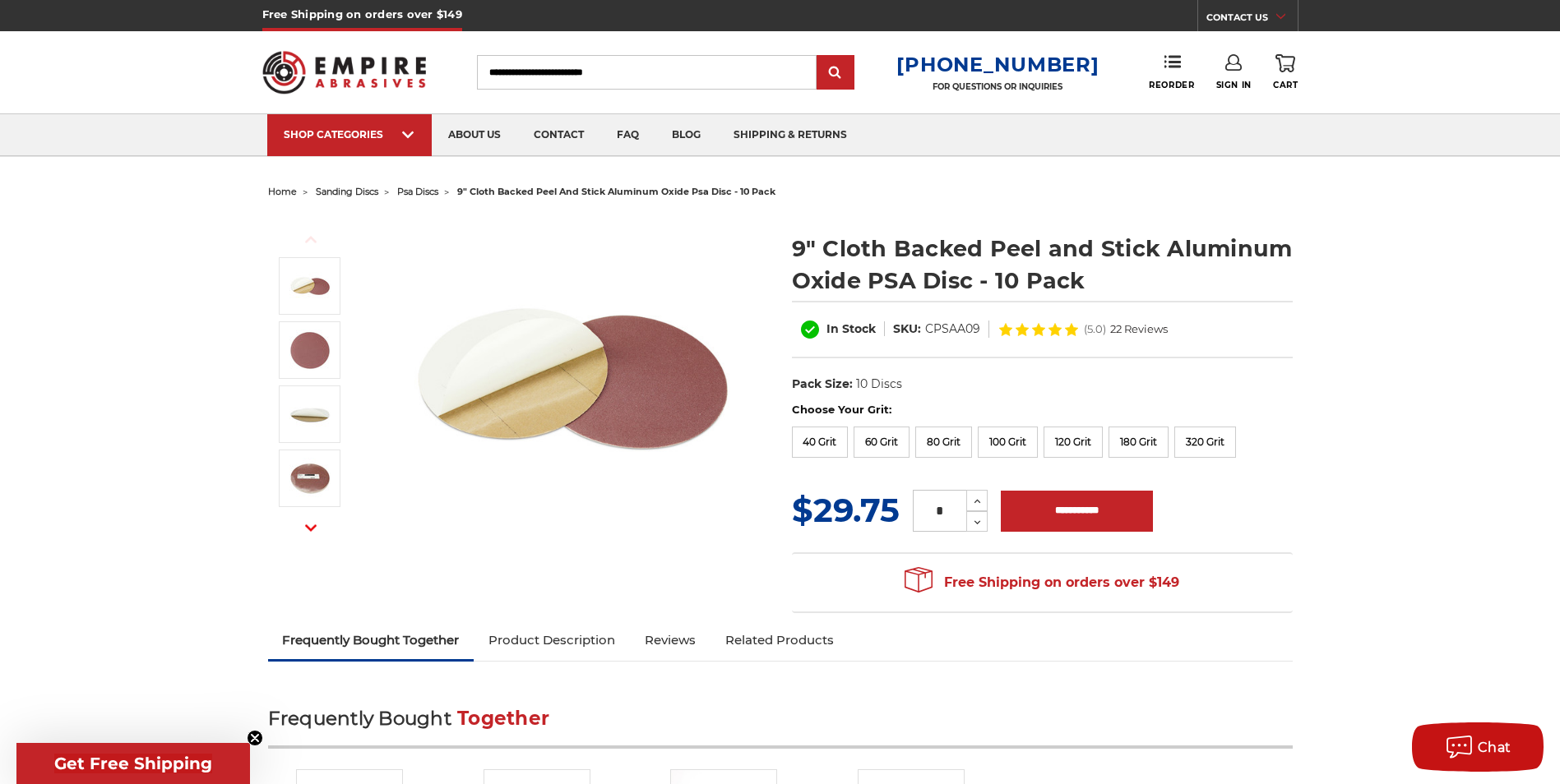
click at [998, 285] on h1 "9" Cloth Backed Peel and Stick Aluminum Oxide PSA Disc - 10 Pack" at bounding box center [1042, 265] width 501 height 64
